Goal: Find specific page/section

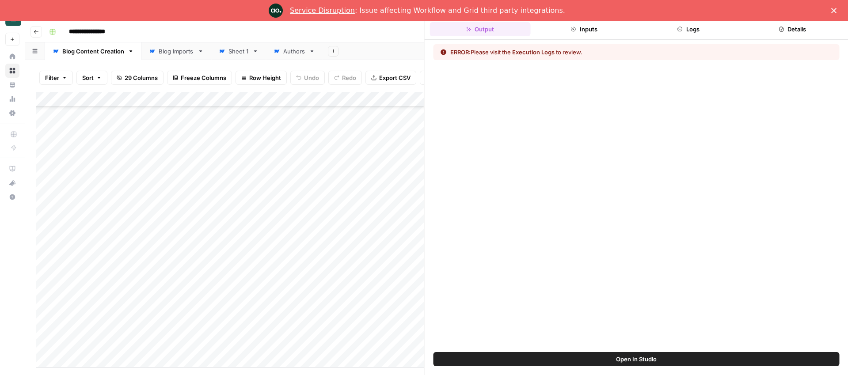
click at [322, 12] on link "Service Disruption" at bounding box center [322, 10] width 65 height 8
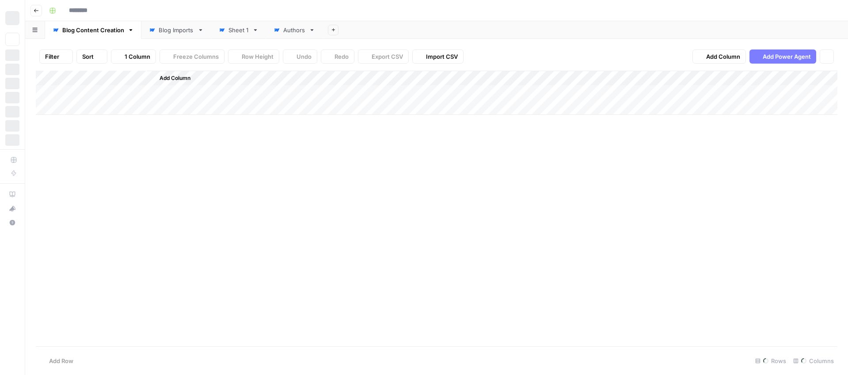
type input "**********"
